Goal: Transaction & Acquisition: Purchase product/service

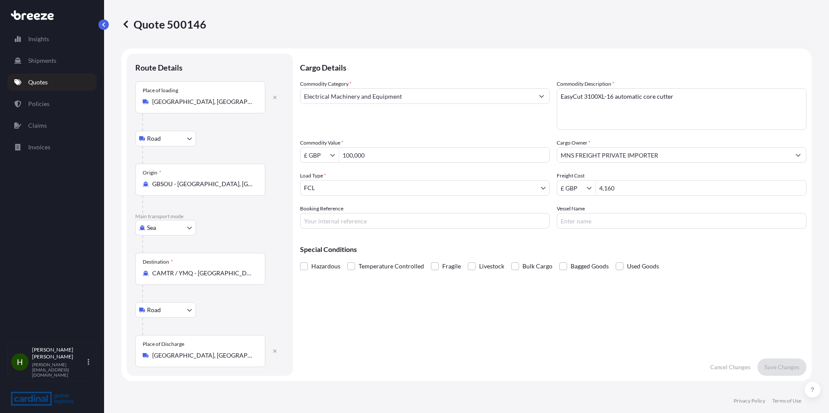
select select "Road"
select select "Sea"
select select "Road"
select select "2"
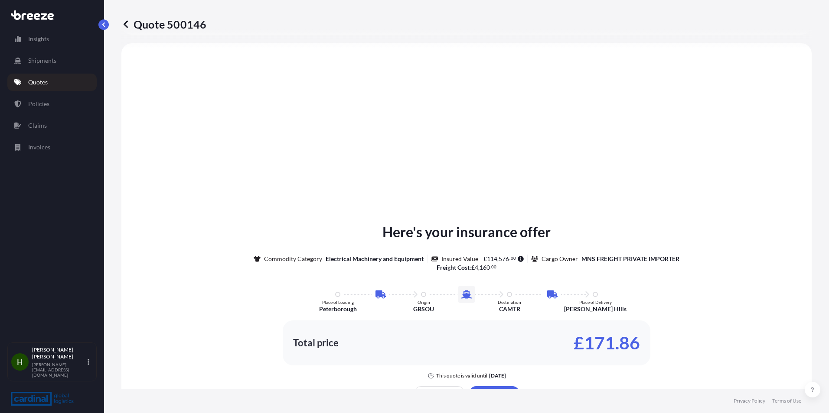
click at [49, 81] on link "Quotes" at bounding box center [51, 82] width 89 height 17
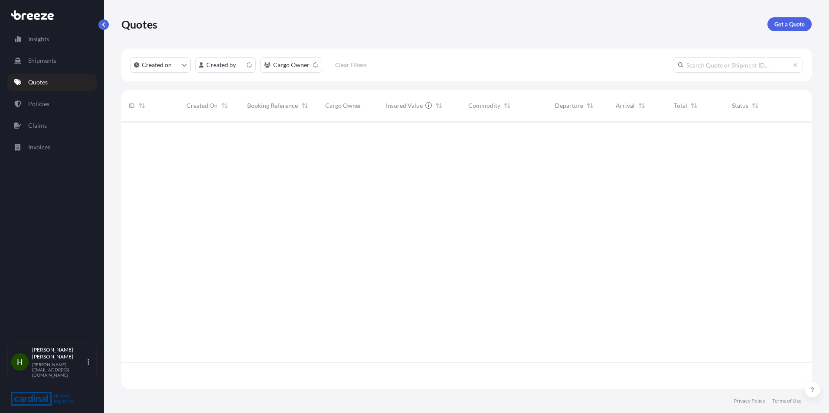
scroll to position [266, 683]
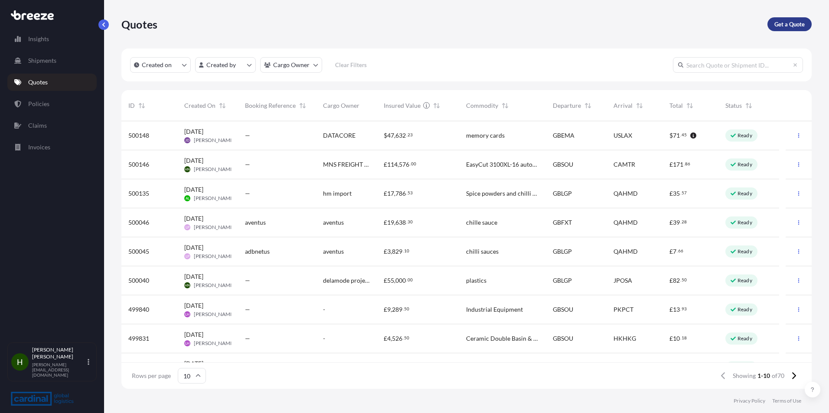
click at [776, 26] on p "Get a Quote" at bounding box center [789, 24] width 30 height 9
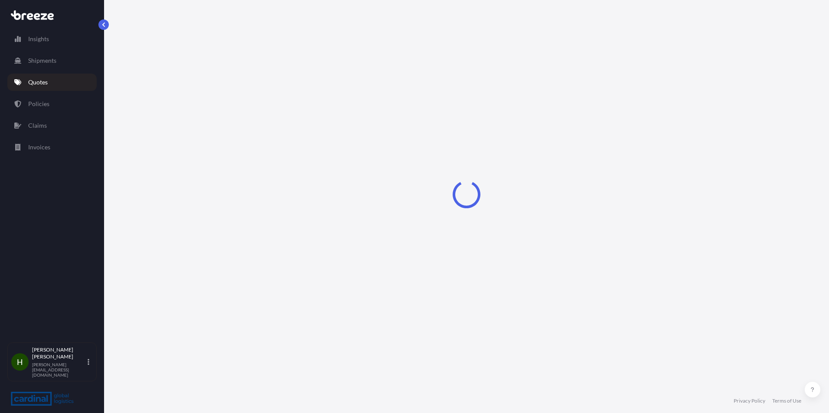
select select "Sea"
select select "1"
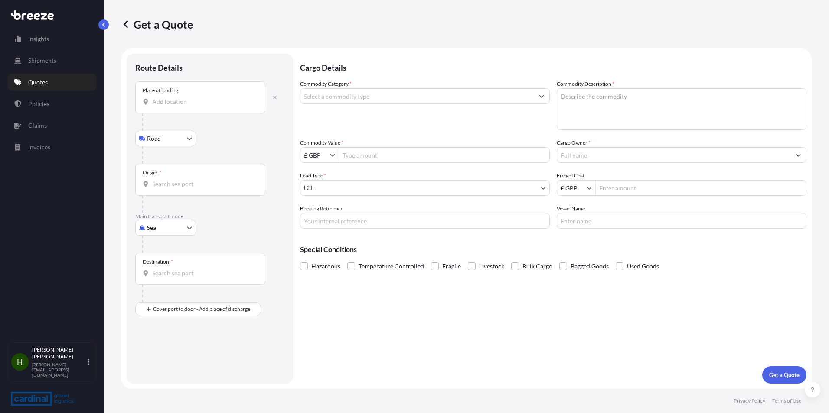
drag, startPoint x: 216, startPoint y: 105, endPoint x: 216, endPoint y: 109, distance: 4.4
click at [216, 107] on div "Place of loading" at bounding box center [200, 97] width 130 height 32
click at [216, 106] on input "Place of loading" at bounding box center [203, 101] width 102 height 9
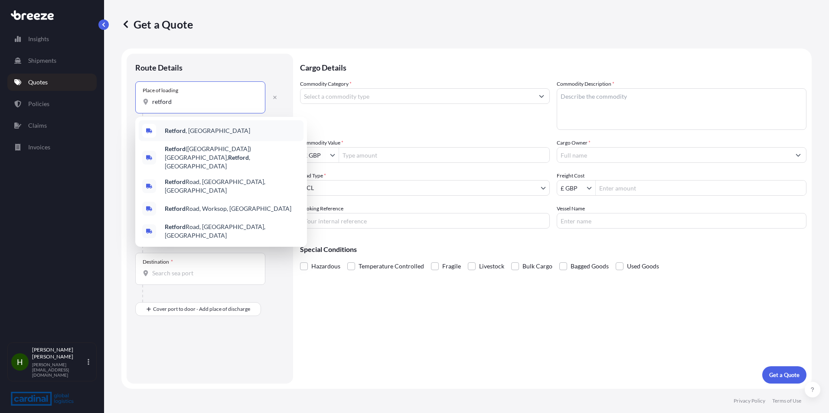
click at [220, 129] on div "[GEOGRAPHIC_DATA] , [GEOGRAPHIC_DATA]" at bounding box center [221, 130] width 165 height 21
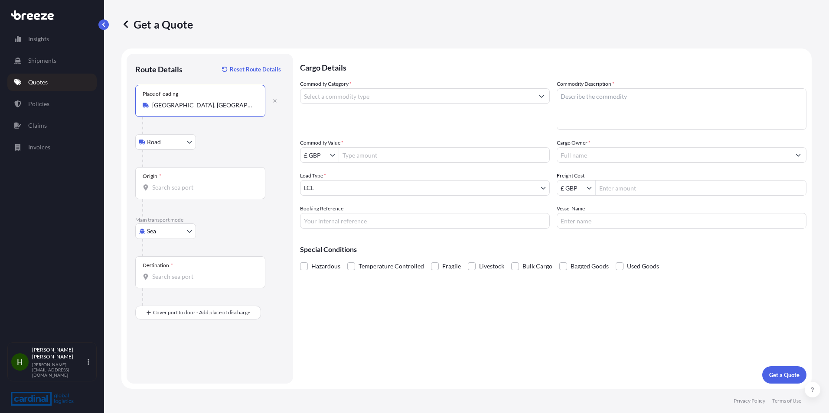
type input "[GEOGRAPHIC_DATA], [GEOGRAPHIC_DATA]"
click at [220, 137] on div "Road Road Rail" at bounding box center [209, 142] width 149 height 16
click at [220, 144] on div "Road Road Rail" at bounding box center [209, 142] width 149 height 16
click at [218, 181] on div "Origin *" at bounding box center [200, 183] width 130 height 32
click at [218, 183] on input "Origin *" at bounding box center [203, 187] width 102 height 9
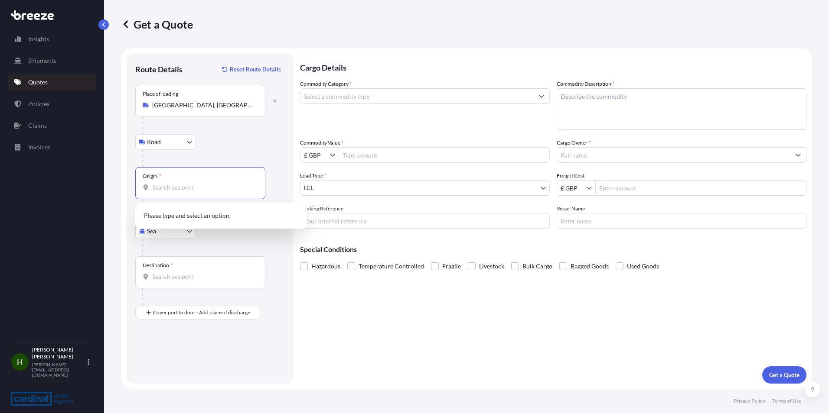
click at [188, 190] on input "Origin *" at bounding box center [203, 187] width 102 height 9
type input "a"
click at [164, 192] on div "Origin *" at bounding box center [200, 183] width 130 height 32
click at [164, 192] on input "Origin *" at bounding box center [203, 187] width 102 height 9
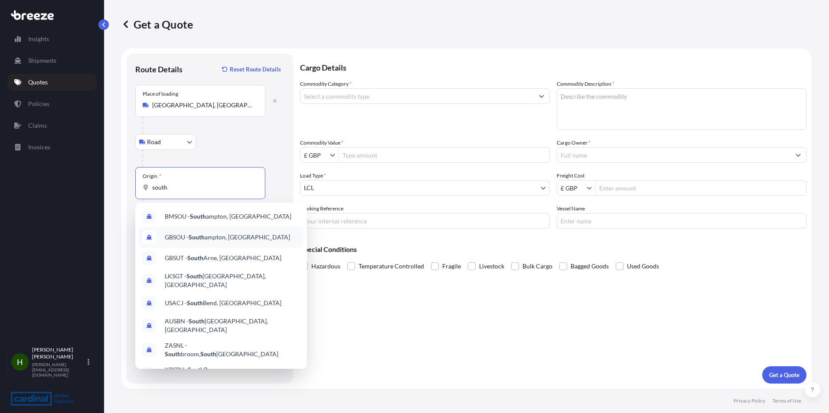
click at [279, 237] on div "GBSOU - [GEOGRAPHIC_DATA], [GEOGRAPHIC_DATA]" at bounding box center [221, 237] width 165 height 21
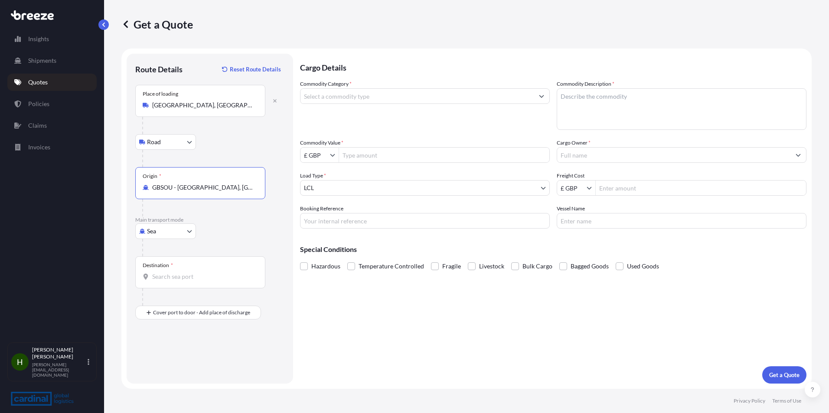
type input "GBSOU - [GEOGRAPHIC_DATA], [GEOGRAPHIC_DATA]"
click at [199, 284] on div "Destination *" at bounding box center [200, 273] width 130 height 32
click at [199, 281] on input "Destination *" at bounding box center [203, 277] width 102 height 9
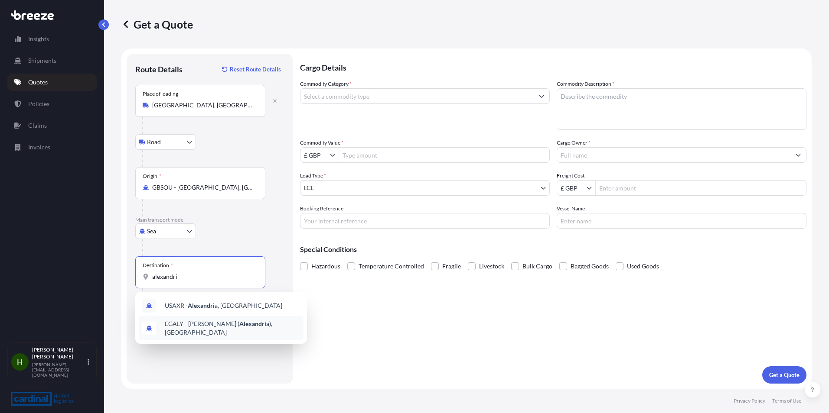
click at [273, 329] on span "EGALY - [PERSON_NAME] ( [PERSON_NAME] a), [GEOGRAPHIC_DATA]" at bounding box center [232, 328] width 135 height 17
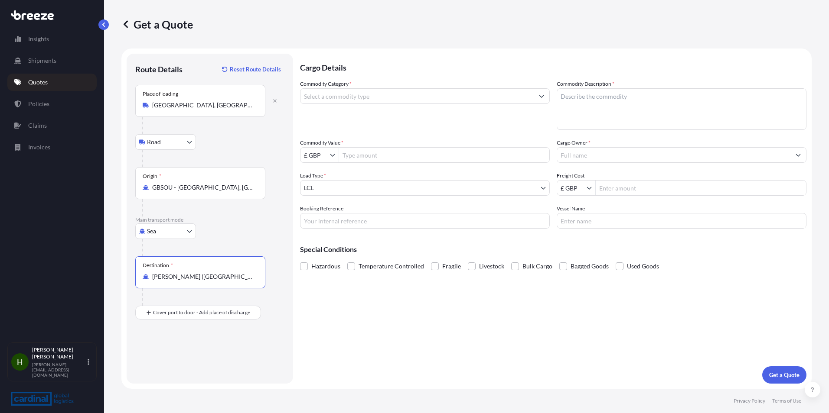
type input "[PERSON_NAME] ([GEOGRAPHIC_DATA]), [GEOGRAPHIC_DATA]"
click at [377, 97] on input "Commodity Category *" at bounding box center [416, 96] width 233 height 16
drag, startPoint x: 380, startPoint y: 91, endPoint x: 393, endPoint y: 91, distance: 12.1
click at [382, 91] on input "Commodity Category *" at bounding box center [416, 96] width 233 height 16
type input "g"
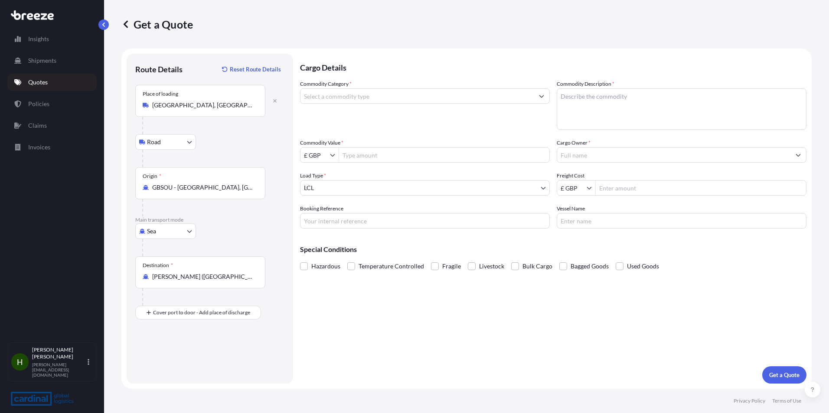
click at [348, 98] on input "Commodity Category *" at bounding box center [416, 96] width 233 height 16
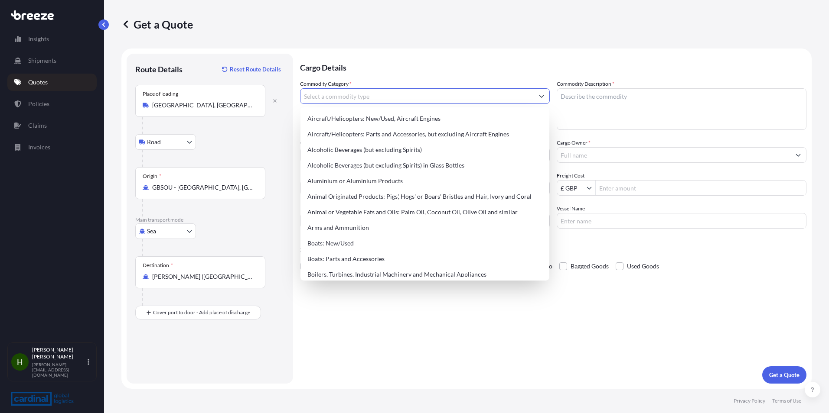
click at [349, 99] on input "Commodity Category *" at bounding box center [416, 96] width 233 height 16
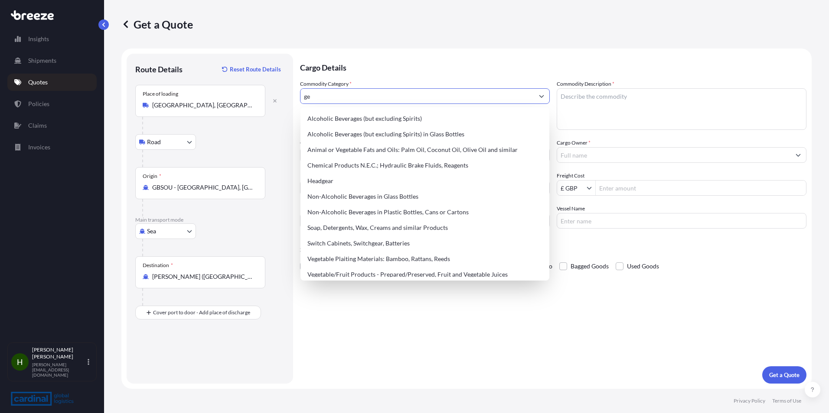
type input "g"
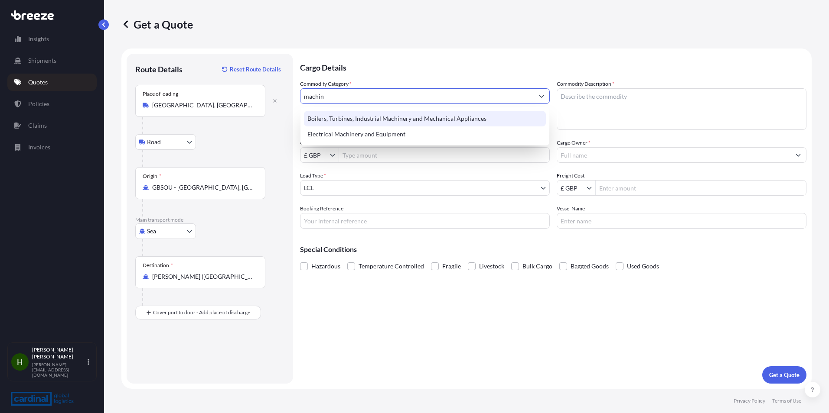
click at [374, 114] on div "Boilers, Turbines, Industrial Machinery and Mechanical Appliances" at bounding box center [425, 119] width 242 height 16
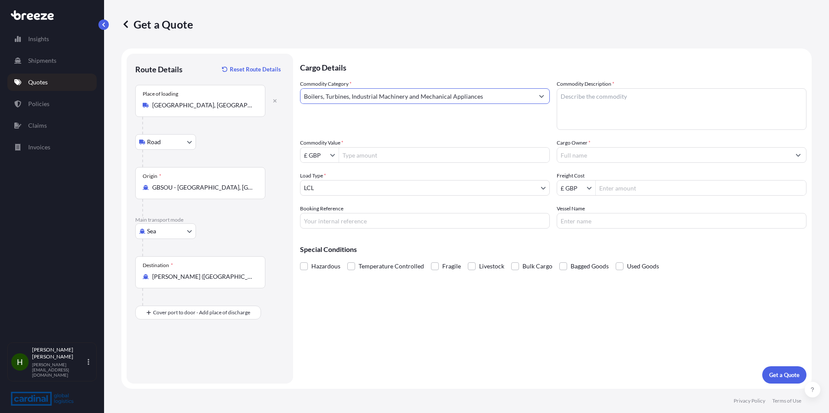
type input "Boilers, Turbines, Industrial Machinery and Mechanical Appliances"
